Goal: Find specific page/section: Find specific page/section

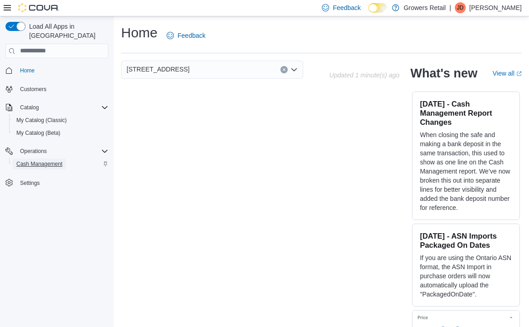
click at [48, 160] on span "Cash Management" at bounding box center [39, 163] width 46 height 7
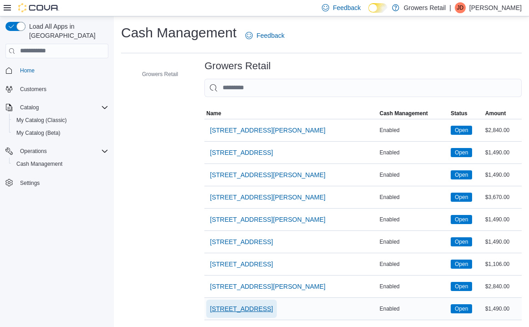
click at [243, 304] on span "[STREET_ADDRESS]" at bounding box center [241, 308] width 63 height 9
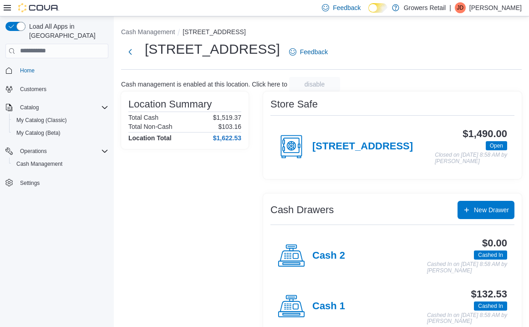
click at [278, 212] on div "Cash Drawers New Drawer" at bounding box center [392, 210] width 244 height 18
click at [155, 30] on button "Cash Management" at bounding box center [148, 31] width 54 height 7
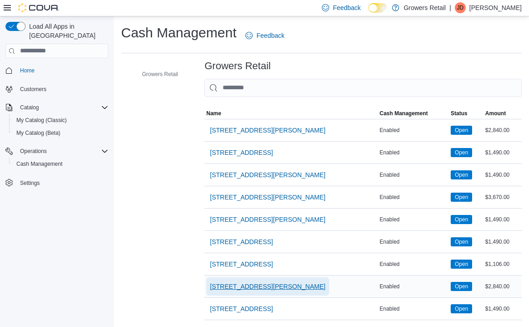
click at [245, 288] on span "[STREET_ADDRESS][PERSON_NAME]" at bounding box center [268, 286] width 116 height 9
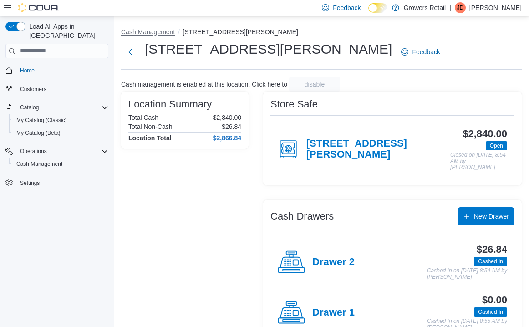
click at [157, 29] on button "Cash Management" at bounding box center [148, 31] width 54 height 7
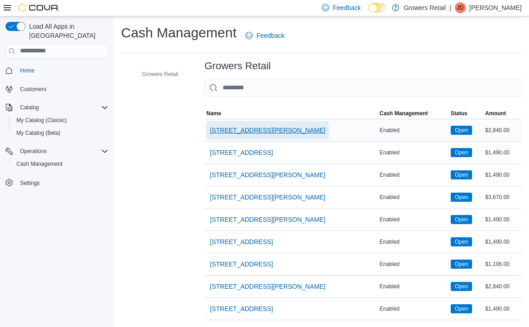
click at [247, 136] on span "[STREET_ADDRESS][PERSON_NAME]" at bounding box center [268, 130] width 116 height 18
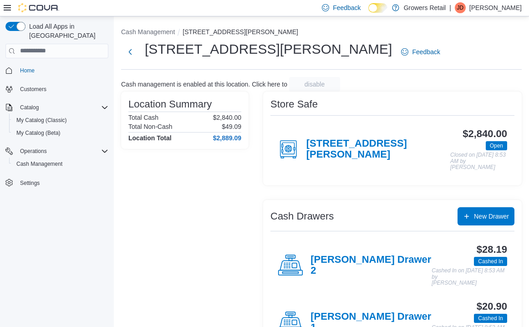
scroll to position [20, 0]
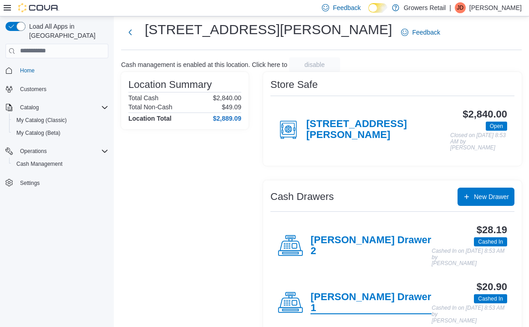
click at [360, 291] on h4 "[PERSON_NAME] Drawer 1" at bounding box center [370, 302] width 121 height 23
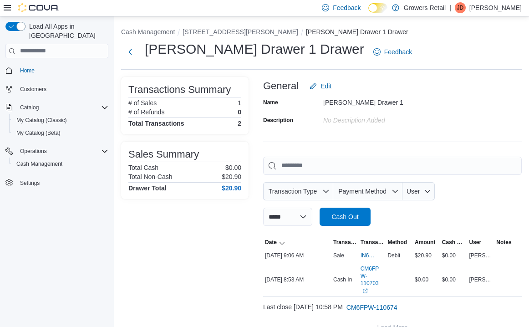
scroll to position [16, 0]
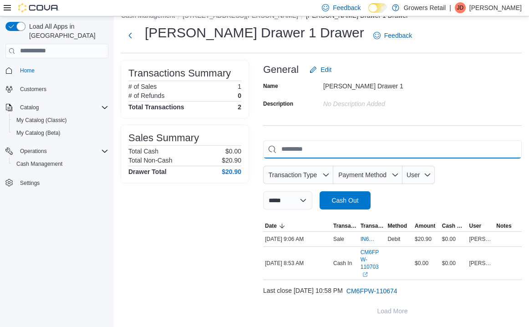
click at [296, 140] on input "This is a search bar. As you type, the results lower in the page will automatic…" at bounding box center [392, 149] width 259 height 18
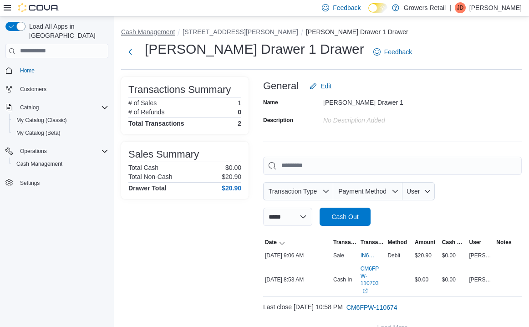
click at [163, 28] on button "Cash Management" at bounding box center [148, 31] width 54 height 7
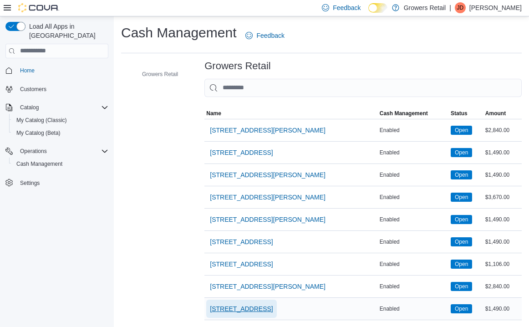
click at [241, 314] on span "[STREET_ADDRESS]" at bounding box center [241, 308] width 63 height 18
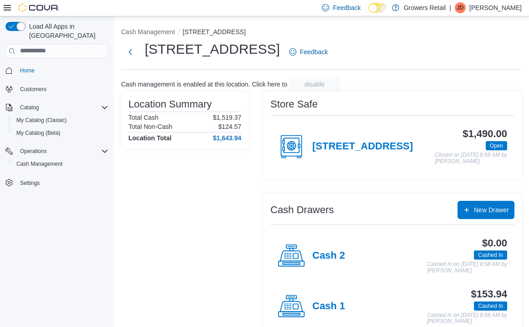
scroll to position [26, 0]
